Goal: Information Seeking & Learning: Learn about a topic

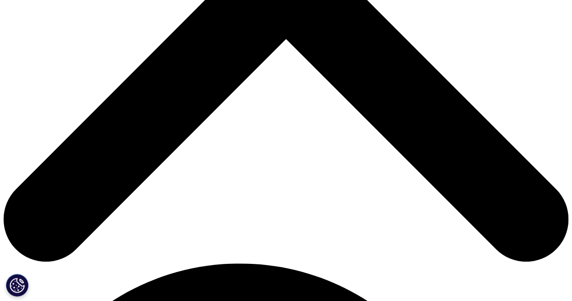
scroll to position [362, 0]
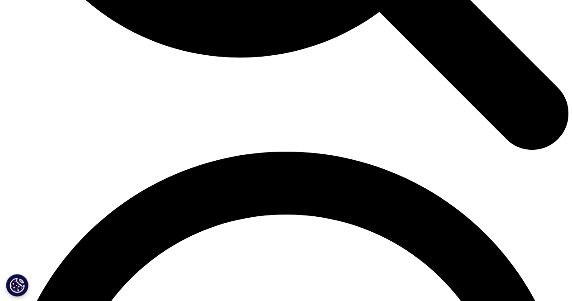
scroll to position [1040, 0]
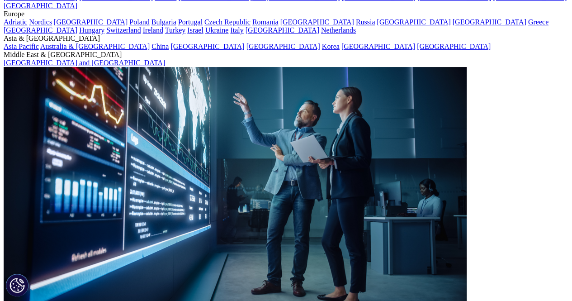
scroll to position [1763, 0]
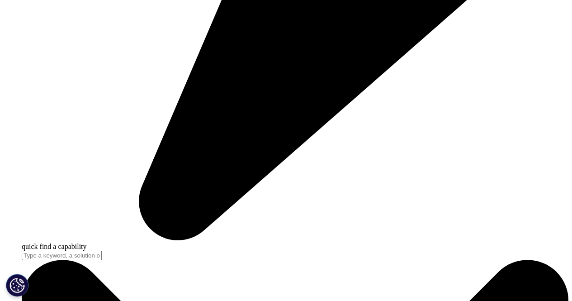
scroll to position [2577, 0]
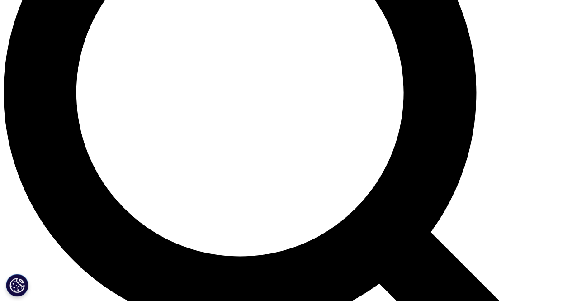
scroll to position [769, 0]
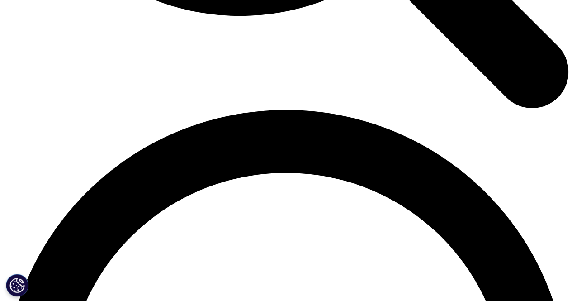
scroll to position [1040, 0]
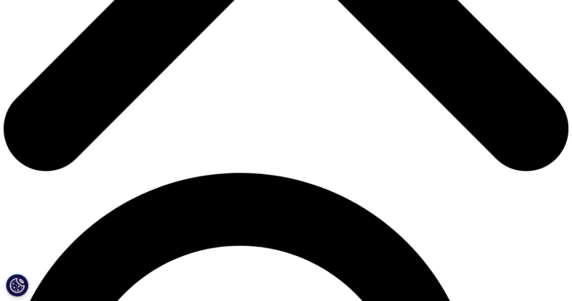
scroll to position [452, 0]
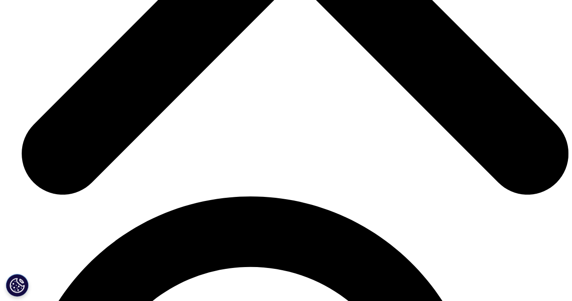
scroll to position [2803, 0]
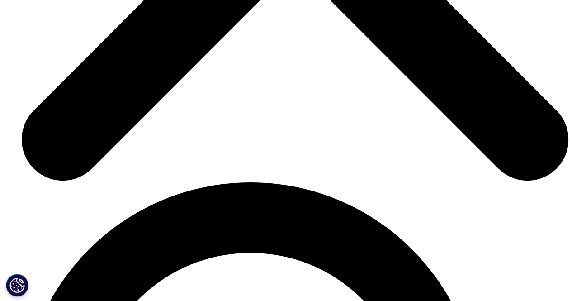
scroll to position [2893, 0]
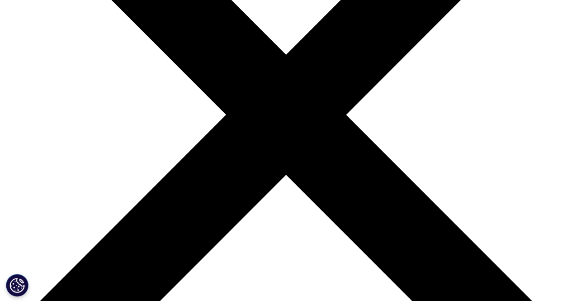
scroll to position [0, 0]
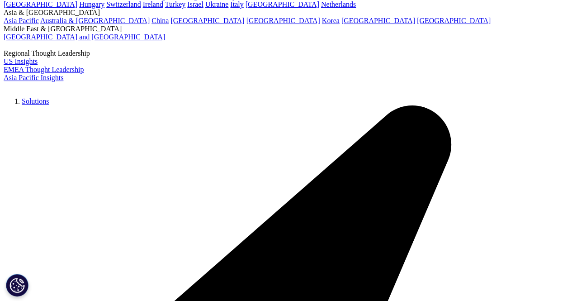
scroll to position [90, 0]
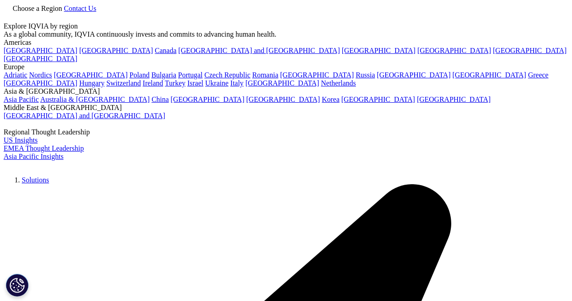
scroll to position [181, 0]
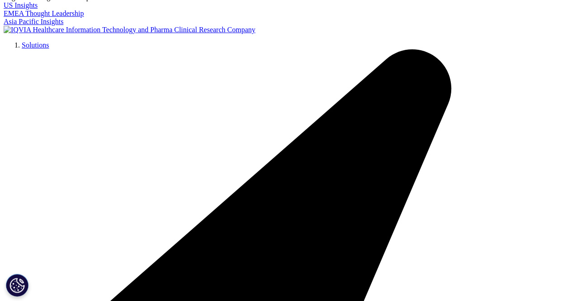
scroll to position [136, 0]
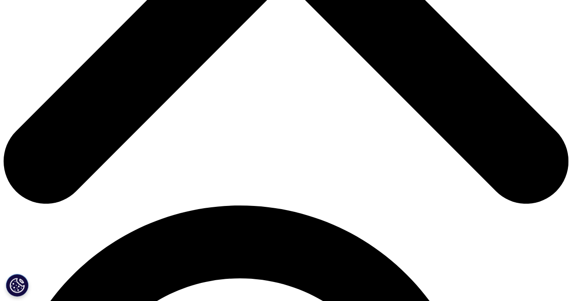
scroll to position [452, 0]
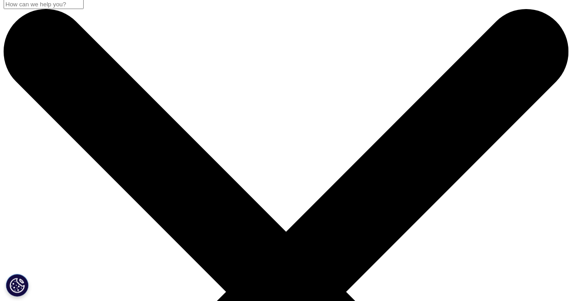
scroll to position [0, 0]
